Goal: Information Seeking & Learning: Find specific fact

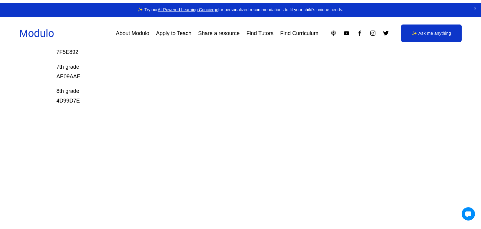
scroll to position [242, 0]
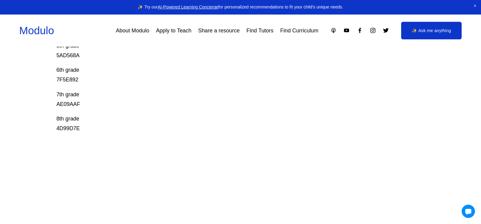
drag, startPoint x: 54, startPoint y: 103, endPoint x: 66, endPoint y: 106, distance: 12.5
click at [66, 106] on div at bounding box center [240, 112] width 481 height 224
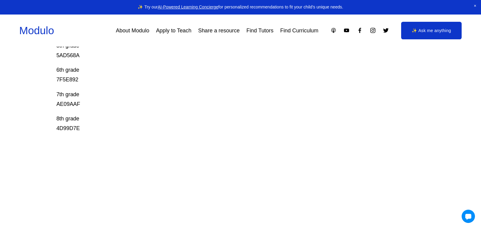
scroll to position [0, 0]
click at [67, 102] on p "7th grade AE09AAF" at bounding box center [221, 98] width 331 height 19
copy p "AE09AAF"
click at [43, 128] on div "Prodigy Game Codes Prodigy is our go-to mastery- based tool to give kids lots o…" at bounding box center [240, 40] width 481 height 407
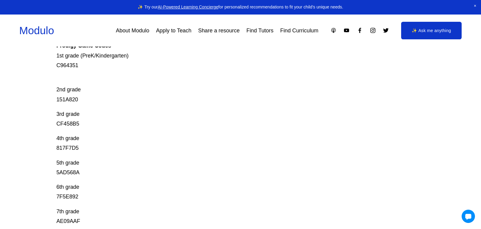
scroll to position [121, 0]
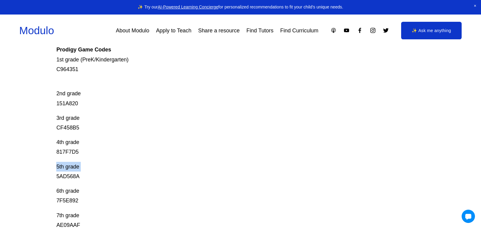
drag, startPoint x: 55, startPoint y: 176, endPoint x: 147, endPoint y: 169, distance: 92.8
click at [146, 170] on div "Prodigy Game Codes Prodigy is our go-to mastery- based tool to give kids lots o…" at bounding box center [240, 161] width 481 height 407
click at [50, 186] on div "Prodigy Game Codes Prodigy is our go-to mastery- based tool to give kids lots o…" at bounding box center [240, 161] width 481 height 407
drag, startPoint x: 63, startPoint y: 174, endPoint x: 130, endPoint y: 180, distance: 67.1
click at [130, 180] on div "Prodigy Game Codes Prodigy is our go-to mastery- based tool to give kids lots o…" at bounding box center [240, 161] width 481 height 407
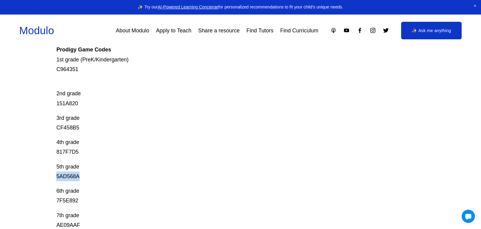
copy p "5AD568A"
drag, startPoint x: 49, startPoint y: 200, endPoint x: 105, endPoint y: 200, distance: 56.2
click at [105, 200] on div "Prodigy Game Codes Prodigy is our go-to mastery- based tool to give kids lots o…" at bounding box center [240, 161] width 481 height 407
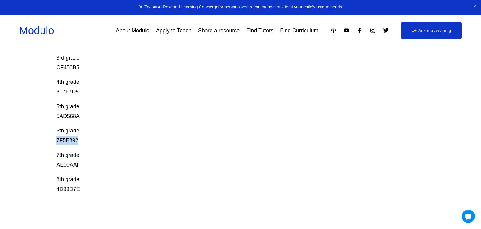
scroll to position [181, 0]
drag, startPoint x: 52, startPoint y: 188, endPoint x: 155, endPoint y: 193, distance: 102.9
click at [155, 193] on div "Prodigy Game Codes Prodigy is our go-to mastery- based tool to give kids lots o…" at bounding box center [240, 101] width 481 height 407
copy p "4D99D7E"
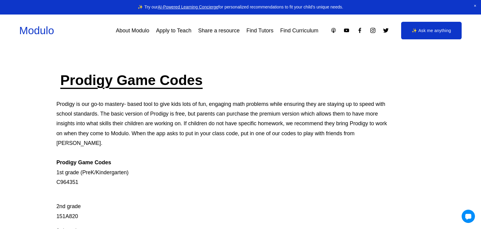
scroll to position [0, 0]
